Goal: Information Seeking & Learning: Check status

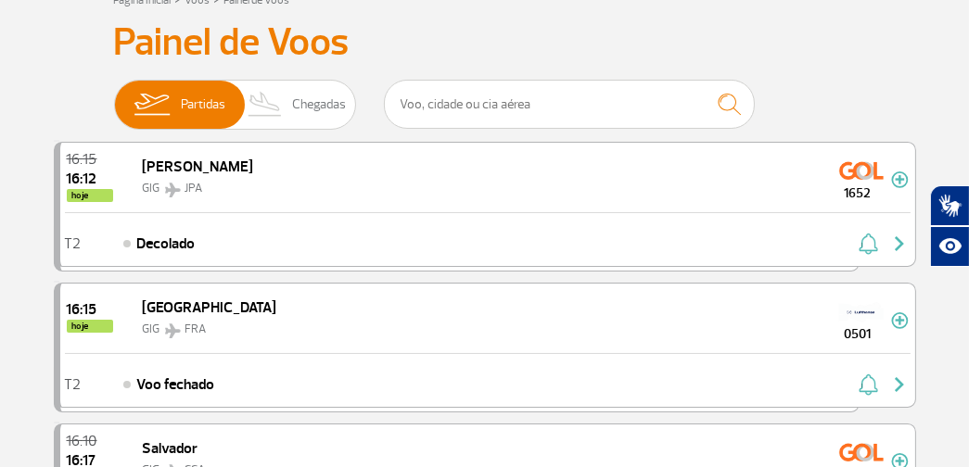
scroll to position [247, 0]
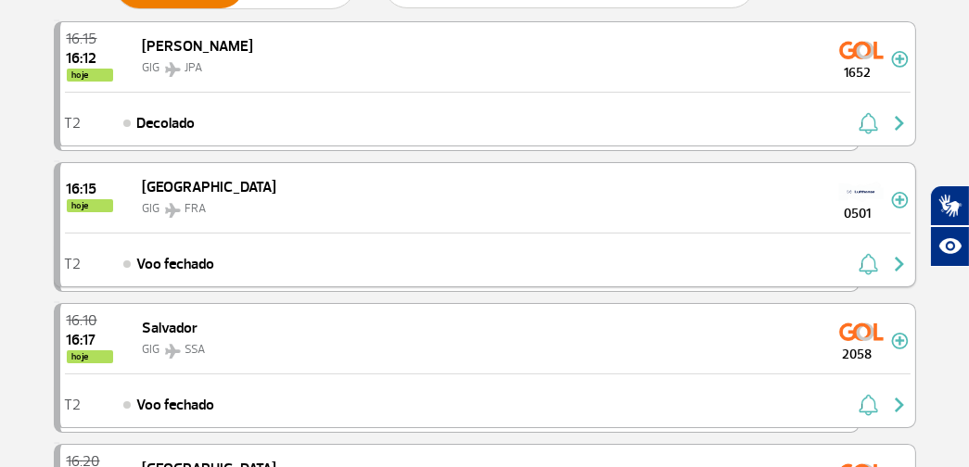
click at [187, 182] on span "[GEOGRAPHIC_DATA]" at bounding box center [210, 187] width 134 height 19
click at [173, 204] on img at bounding box center [172, 210] width 25 height 15
click at [898, 193] on img at bounding box center [900, 200] width 18 height 17
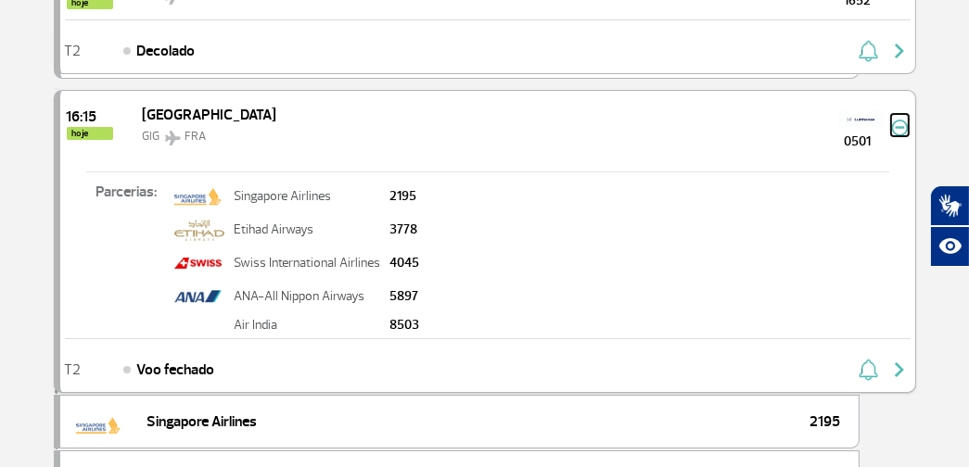
scroll to position [370, 0]
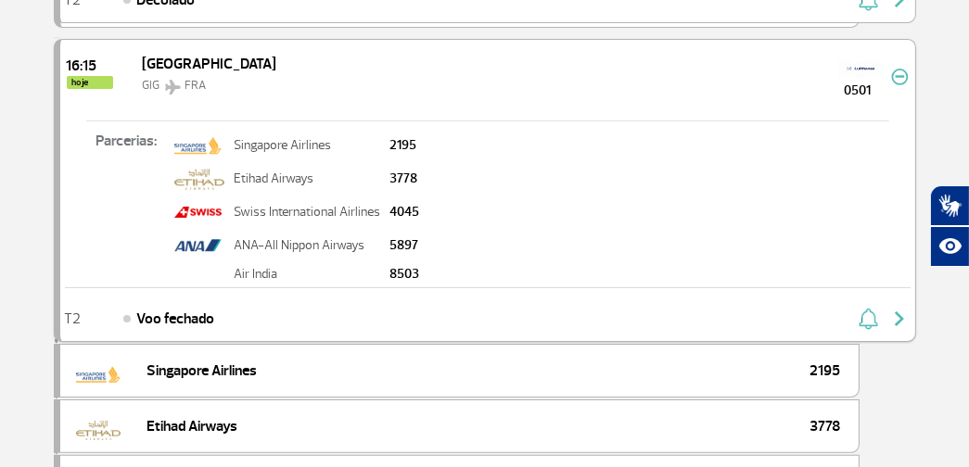
click at [290, 242] on p "ANA-All Nippon Airways" at bounding box center [307, 245] width 147 height 13
click at [409, 246] on p "5897" at bounding box center [405, 245] width 30 height 13
click at [189, 245] on img at bounding box center [197, 246] width 47 height 32
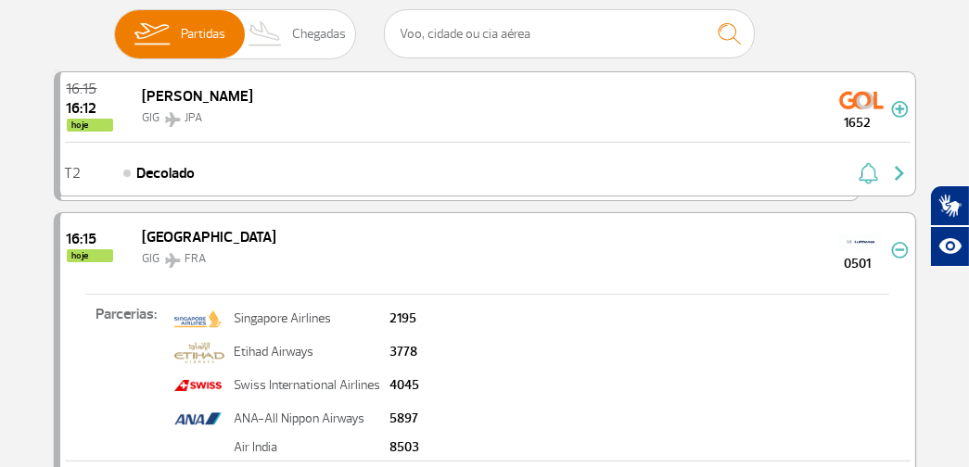
scroll to position [247, 0]
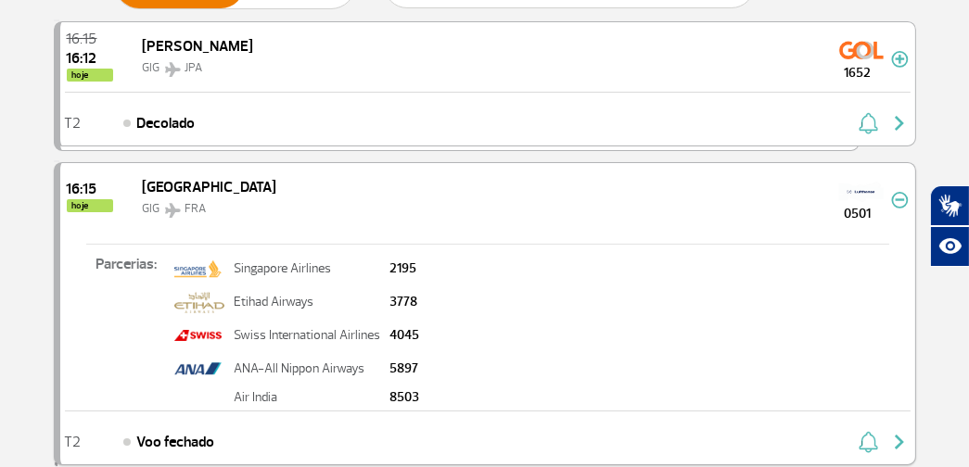
click at [390, 268] on p "2195" at bounding box center [405, 268] width 30 height 13
click at [399, 271] on p "2195" at bounding box center [405, 268] width 30 height 13
click at [212, 270] on img at bounding box center [197, 269] width 47 height 32
click at [287, 273] on p "Singapore Airlines" at bounding box center [307, 268] width 147 height 13
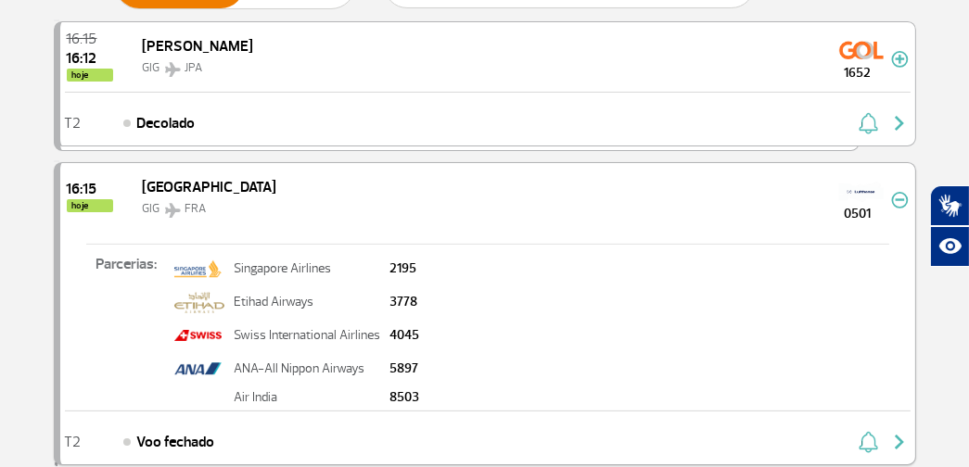
click at [407, 272] on p "2195" at bounding box center [405, 268] width 30 height 13
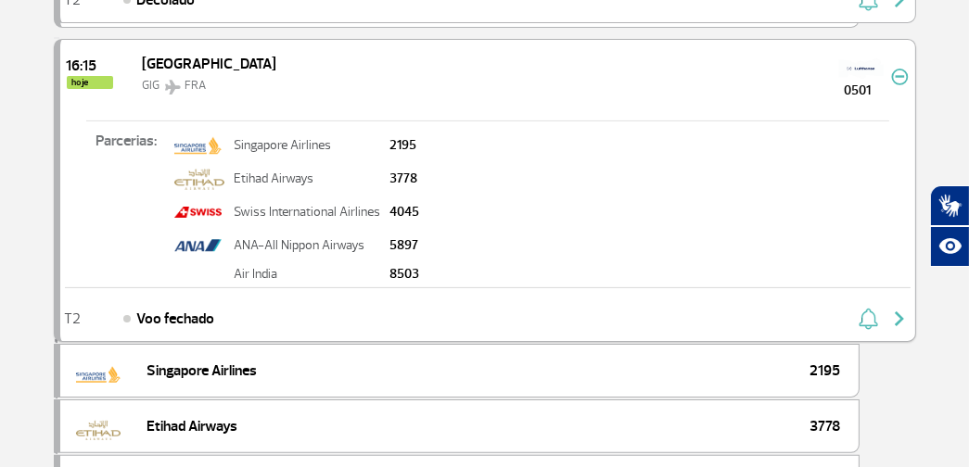
scroll to position [494, 0]
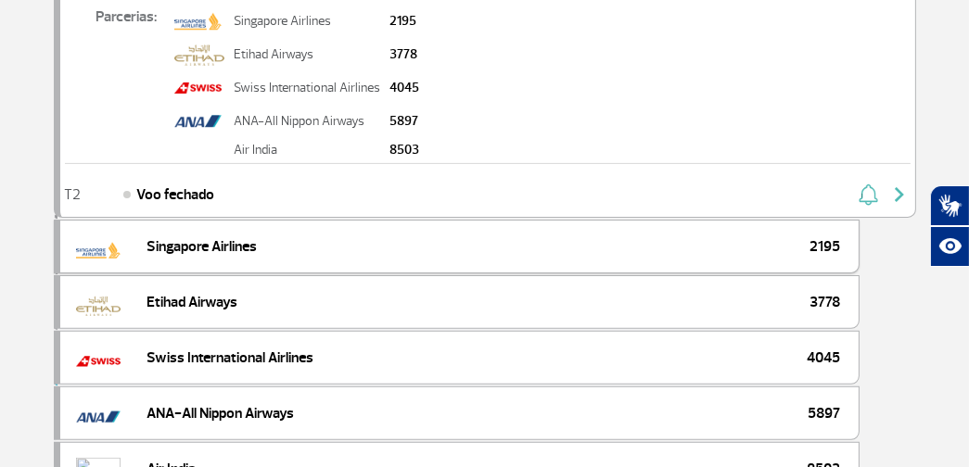
click at [70, 238] on div at bounding box center [94, 246] width 67 height 33
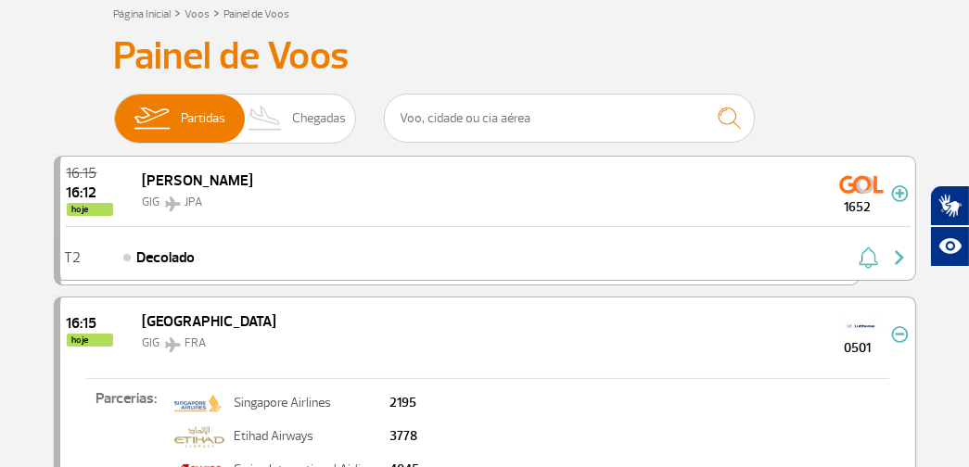
scroll to position [0, 0]
